Goal: Use online tool/utility: Use online tool/utility

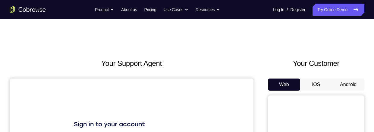
click at [354, 84] on button "Android" at bounding box center [348, 84] width 32 height 12
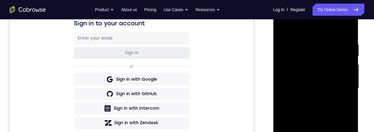
scroll to position [156, 0]
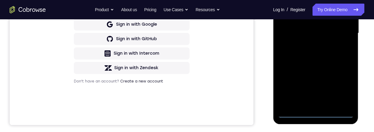
click at [315, 112] on div at bounding box center [316, 33] width 76 height 169
click at [340, 86] on div at bounding box center [316, 33] width 76 height 169
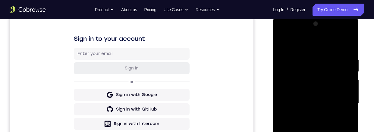
click at [299, 43] on div at bounding box center [316, 103] width 76 height 169
click at [339, 101] on div at bounding box center [316, 103] width 76 height 169
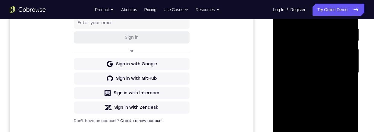
click at [309, 84] on div at bounding box center [316, 72] width 76 height 169
click at [310, 65] on div at bounding box center [316, 72] width 76 height 169
click at [301, 55] on div at bounding box center [316, 72] width 76 height 169
click at [300, 73] on div at bounding box center [316, 72] width 76 height 169
click at [311, 91] on div at bounding box center [316, 72] width 76 height 169
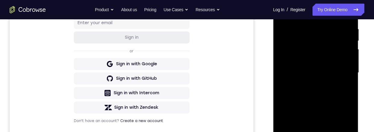
click at [319, 95] on div at bounding box center [316, 72] width 76 height 169
click at [329, 132] on div at bounding box center [316, 72] width 76 height 169
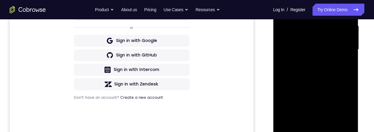
click at [322, 81] on div at bounding box center [316, 49] width 76 height 169
click at [312, 47] on div at bounding box center [316, 49] width 76 height 169
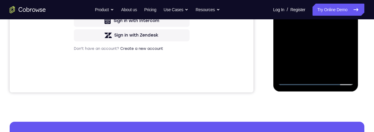
scroll to position [161, 0]
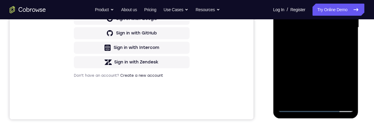
click at [348, 86] on div at bounding box center [316, 27] width 76 height 169
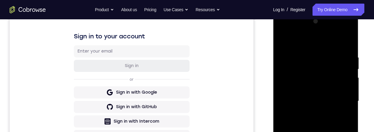
click at [281, 40] on div at bounding box center [316, 101] width 76 height 169
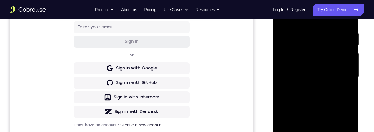
scroll to position [129, 0]
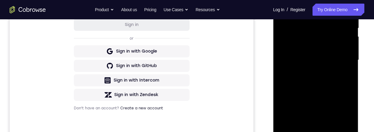
click at [307, 82] on div at bounding box center [316, 60] width 76 height 169
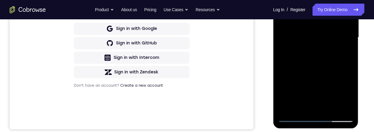
click at [301, 107] on div at bounding box center [316, 37] width 76 height 169
click at [308, 72] on div at bounding box center [316, 37] width 76 height 169
click at [344, 46] on div at bounding box center [316, 37] width 76 height 169
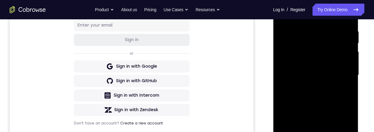
scroll to position [97, 0]
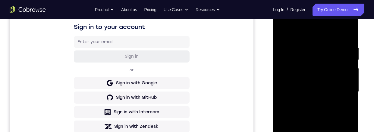
click at [281, 31] on div at bounding box center [316, 91] width 76 height 169
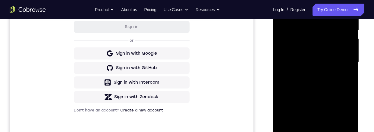
click at [322, 125] on div at bounding box center [316, 62] width 76 height 169
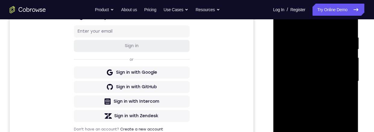
scroll to position [95, 0]
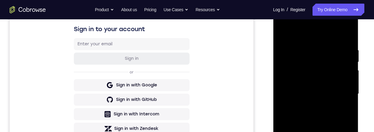
click at [284, 32] on div at bounding box center [316, 93] width 76 height 169
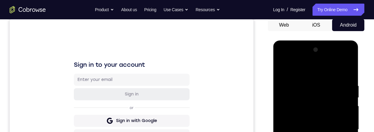
scroll to position [100, 0]
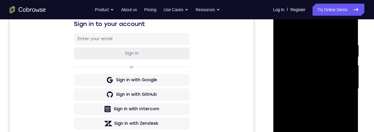
click at [318, 125] on div at bounding box center [316, 88] width 76 height 169
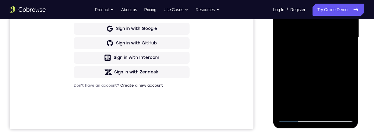
scroll to position [164, 0]
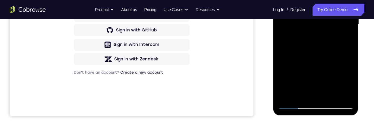
click at [307, 75] on div at bounding box center [316, 24] width 76 height 169
click at [322, 75] on div at bounding box center [316, 24] width 76 height 169
click at [347, 81] on div at bounding box center [316, 24] width 76 height 169
click at [350, 83] on div at bounding box center [316, 24] width 76 height 169
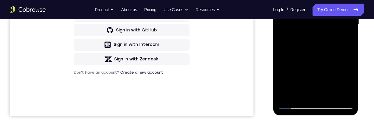
click at [343, 39] on div at bounding box center [316, 24] width 76 height 169
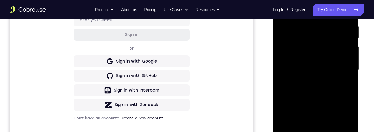
scroll to position [103, 0]
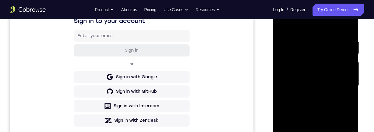
click at [281, 24] on div at bounding box center [316, 85] width 76 height 169
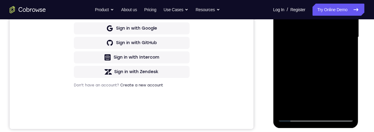
scroll to position [150, 0]
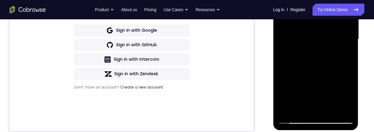
click at [284, 0] on div at bounding box center [316, 39] width 76 height 169
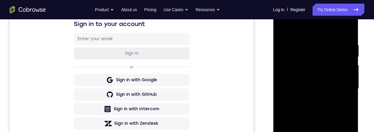
scroll to position [120, 0]
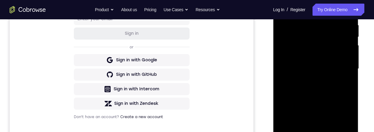
click at [349, 75] on div at bounding box center [316, 68] width 76 height 169
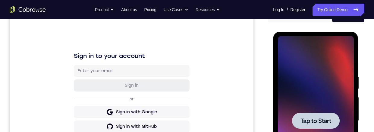
scroll to position [70, 0]
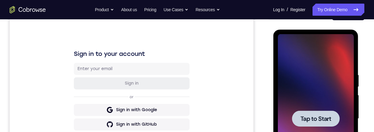
click at [320, 119] on span "Tap to Start" at bounding box center [315, 119] width 31 height 6
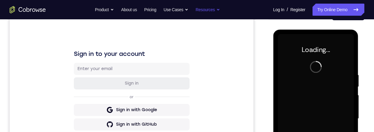
scroll to position [94, 0]
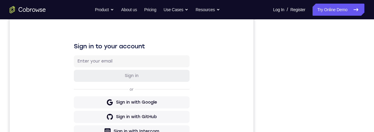
scroll to position [137, 0]
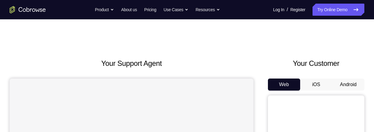
click at [347, 88] on button "Android" at bounding box center [348, 84] width 32 height 12
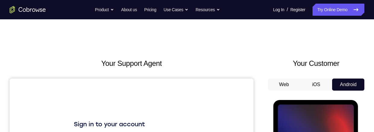
scroll to position [67, 0]
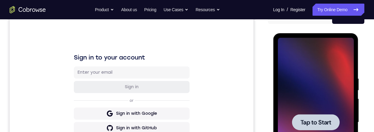
click at [318, 121] on span "Tap to Start" at bounding box center [315, 122] width 31 height 6
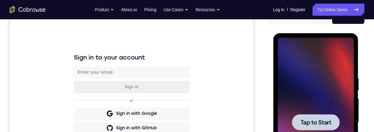
click at [318, 121] on span "Tap to Start" at bounding box center [315, 122] width 31 height 6
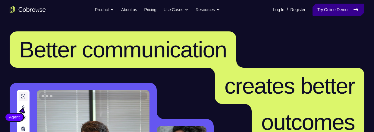
click at [332, 8] on link "Try Online Demo" at bounding box center [339, 10] width 52 height 12
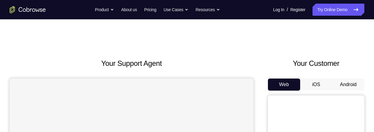
click at [347, 84] on button "Android" at bounding box center [348, 84] width 32 height 12
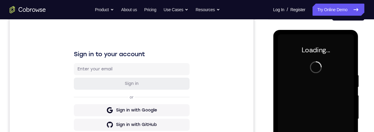
scroll to position [79, 0]
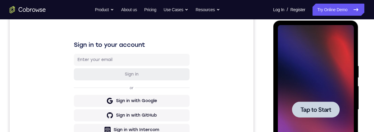
click at [313, 107] on span "Tap to Start" at bounding box center [315, 109] width 31 height 6
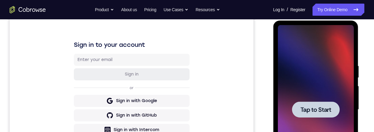
click at [313, 107] on span "Tap to Start" at bounding box center [315, 109] width 31 height 6
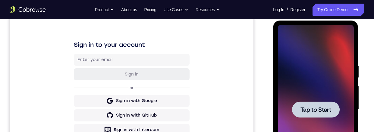
click at [313, 107] on span "Tap to Start" at bounding box center [315, 109] width 31 height 6
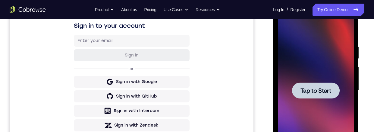
click at [313, 88] on span "Tap to Start" at bounding box center [315, 90] width 31 height 6
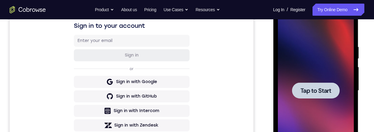
click at [313, 88] on span "Tap to Start" at bounding box center [315, 90] width 31 height 6
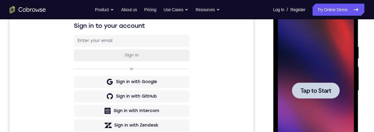
click at [313, 88] on span "Tap to Start" at bounding box center [315, 90] width 31 height 6
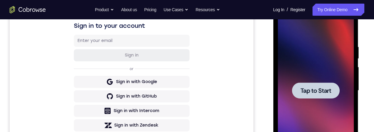
click at [313, 88] on span "Tap to Start" at bounding box center [315, 90] width 31 height 6
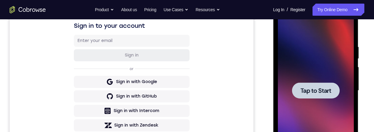
click at [313, 88] on span "Tap to Start" at bounding box center [315, 90] width 31 height 6
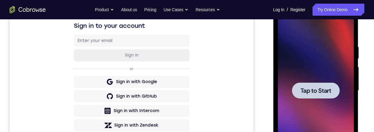
click at [313, 88] on span "Tap to Start" at bounding box center [315, 90] width 31 height 6
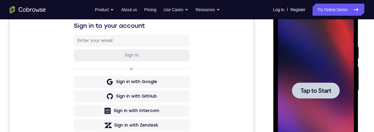
click at [313, 88] on span "Tap to Start" at bounding box center [315, 90] width 31 height 6
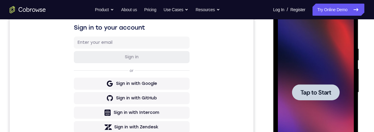
click at [317, 93] on span "Tap to Start" at bounding box center [315, 92] width 31 height 6
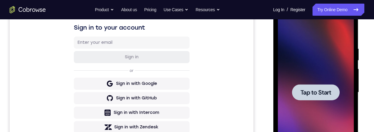
click at [317, 93] on span "Tap to Start" at bounding box center [315, 92] width 31 height 6
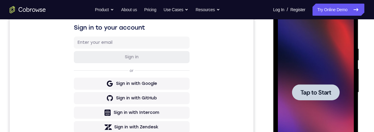
click at [317, 93] on span "Tap to Start" at bounding box center [315, 92] width 31 height 6
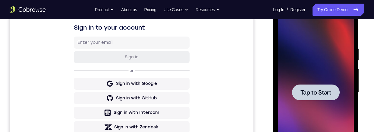
click at [317, 93] on span "Tap to Start" at bounding box center [315, 92] width 31 height 6
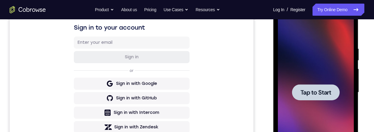
click at [317, 93] on span "Tap to Start" at bounding box center [315, 92] width 31 height 6
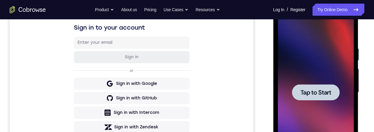
click at [317, 93] on span "Tap to Start" at bounding box center [315, 92] width 31 height 6
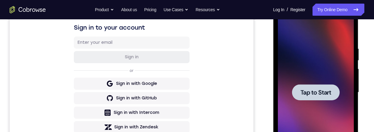
click at [317, 93] on span "Tap to Start" at bounding box center [315, 92] width 31 height 6
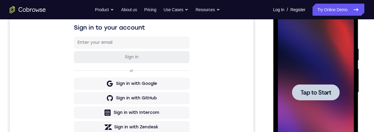
click at [317, 93] on span "Tap to Start" at bounding box center [315, 92] width 31 height 6
click at [312, 98] on div at bounding box center [316, 92] width 48 height 16
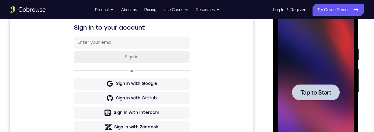
click at [312, 98] on div at bounding box center [316, 92] width 48 height 16
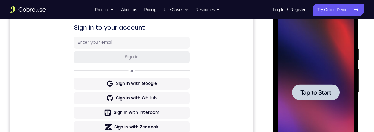
click at [312, 98] on div at bounding box center [316, 92] width 48 height 16
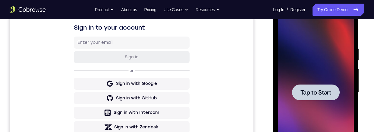
click at [312, 98] on div at bounding box center [316, 92] width 48 height 16
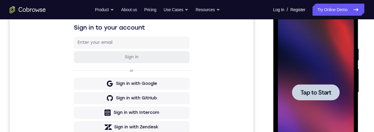
click at [312, 98] on div at bounding box center [316, 92] width 48 height 16
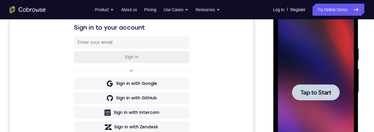
click at [312, 98] on div at bounding box center [316, 92] width 48 height 16
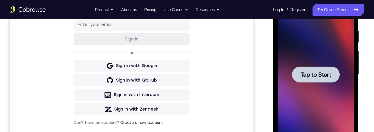
click at [312, 80] on div at bounding box center [316, 74] width 48 height 16
click at [311, 77] on span "Tap to Start" at bounding box center [315, 74] width 31 height 6
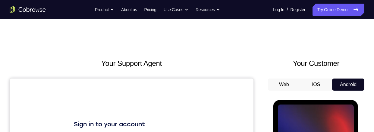
click at [320, 85] on button "iOS" at bounding box center [316, 84] width 32 height 12
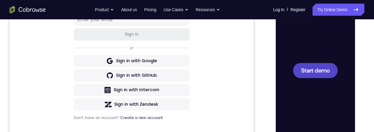
click at [320, 69] on span "Start demo" at bounding box center [315, 70] width 29 height 6
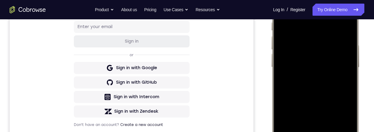
scroll to position [88, 0]
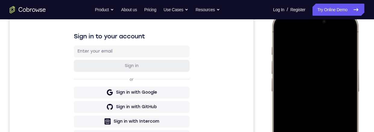
click at [342, 33] on div at bounding box center [315, 101] width 79 height 172
click at [302, 68] on div at bounding box center [315, 101] width 79 height 172
click at [310, 132] on div at bounding box center [315, 101] width 79 height 172
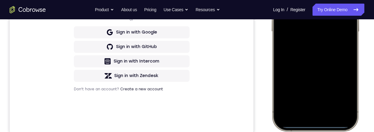
scroll to position [116, 0]
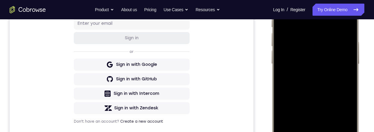
click at [286, 46] on div at bounding box center [315, 74] width 79 height 172
click at [308, 128] on div at bounding box center [315, 74] width 79 height 172
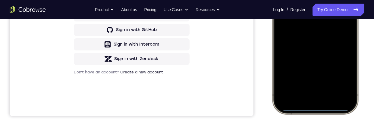
click at [301, 0] on div at bounding box center [315, 24] width 79 height 172
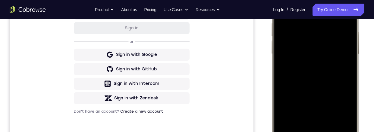
click at [305, 52] on div at bounding box center [315, 64] width 79 height 172
click at [312, 67] on div at bounding box center [315, 64] width 79 height 172
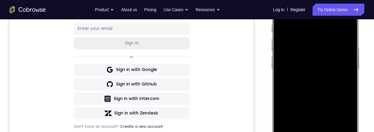
click at [315, 107] on div at bounding box center [315, 79] width 79 height 172
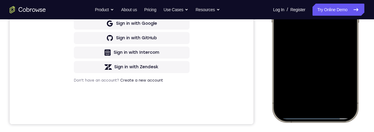
click at [330, 87] on div at bounding box center [315, 33] width 79 height 172
click at [304, 24] on div at bounding box center [315, 33] width 79 height 172
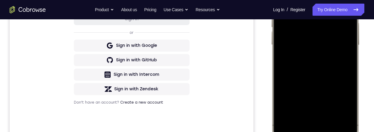
click at [329, 93] on div at bounding box center [315, 55] width 79 height 172
click at [309, 94] on div at bounding box center [315, 55] width 79 height 172
click at [295, 61] on div at bounding box center [315, 55] width 79 height 172
click at [346, 106] on div at bounding box center [315, 55] width 79 height 172
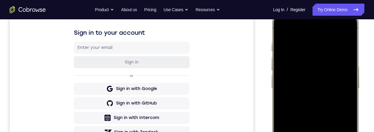
click at [281, 29] on div at bounding box center [315, 98] width 79 height 172
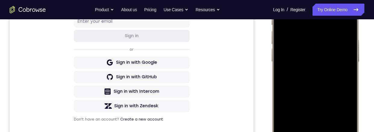
scroll to position [125, 0]
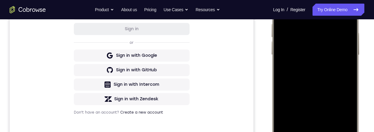
click at [307, 72] on div at bounding box center [315, 65] width 79 height 172
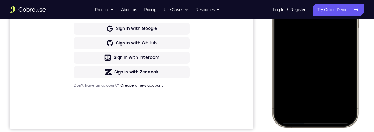
click at [346, 88] on div at bounding box center [315, 38] width 79 height 172
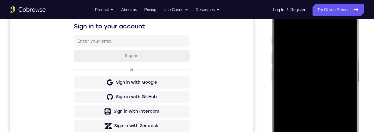
click at [280, 22] on div at bounding box center [315, 91] width 79 height 172
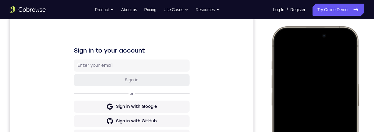
scroll to position [138, 0]
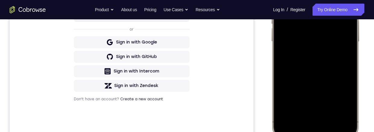
click at [301, 58] on div at bounding box center [315, 51] width 79 height 172
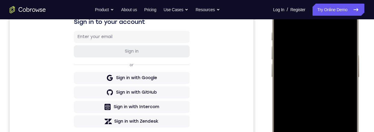
click at [280, 18] on div at bounding box center [315, 87] width 79 height 172
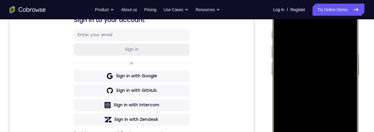
scroll to position [83, 0]
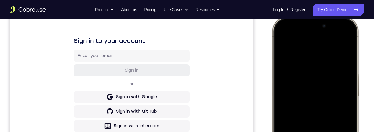
click at [281, 37] on div at bounding box center [315, 106] width 79 height 172
click at [305, 50] on div at bounding box center [315, 106] width 79 height 172
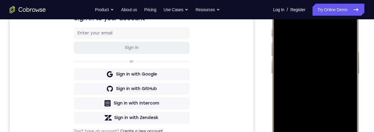
click at [345, 43] on div at bounding box center [315, 83] width 79 height 172
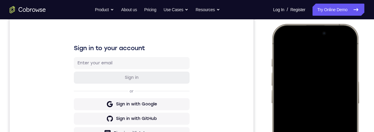
click at [344, 46] on div at bounding box center [315, 113] width 79 height 172
click at [331, 132] on div at bounding box center [315, 113] width 79 height 172
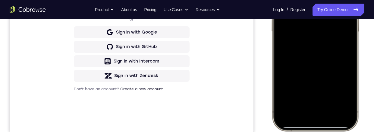
scroll to position [99, 0]
